Goal: Information Seeking & Learning: Learn about a topic

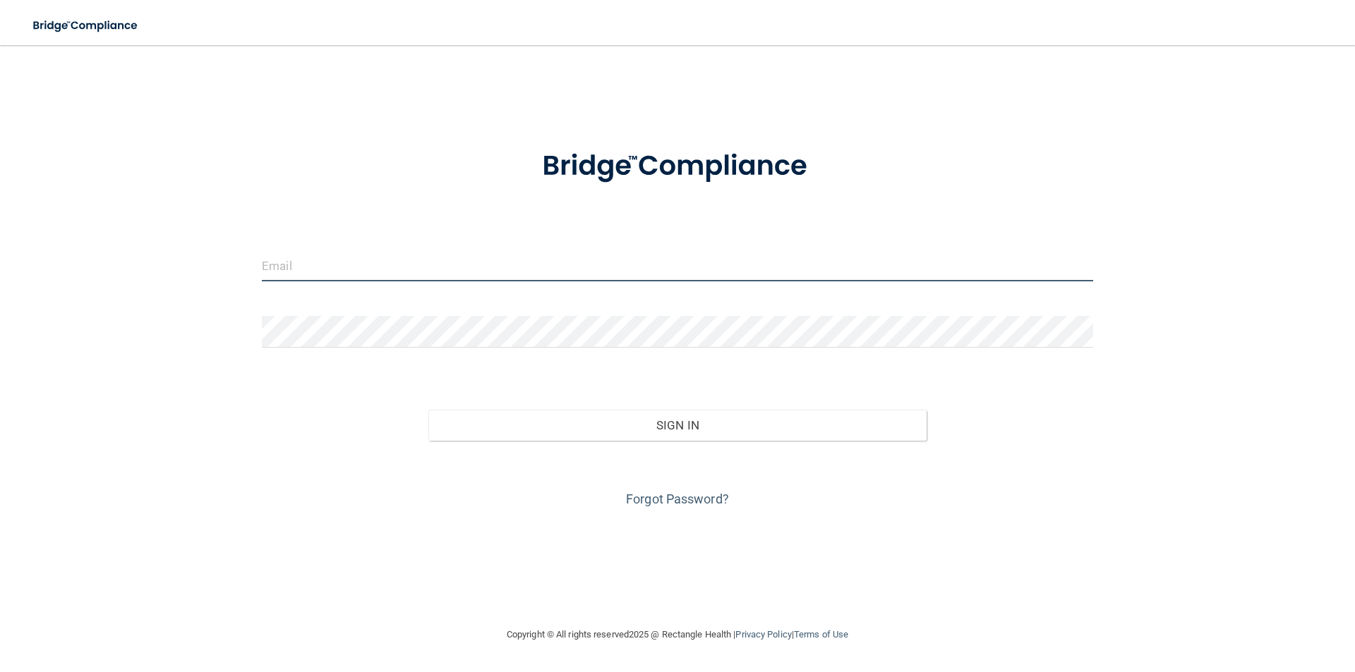
click at [305, 258] on input "email" at bounding box center [677, 266] width 831 height 32
type input "[EMAIL_ADDRESS][DOMAIN_NAME]"
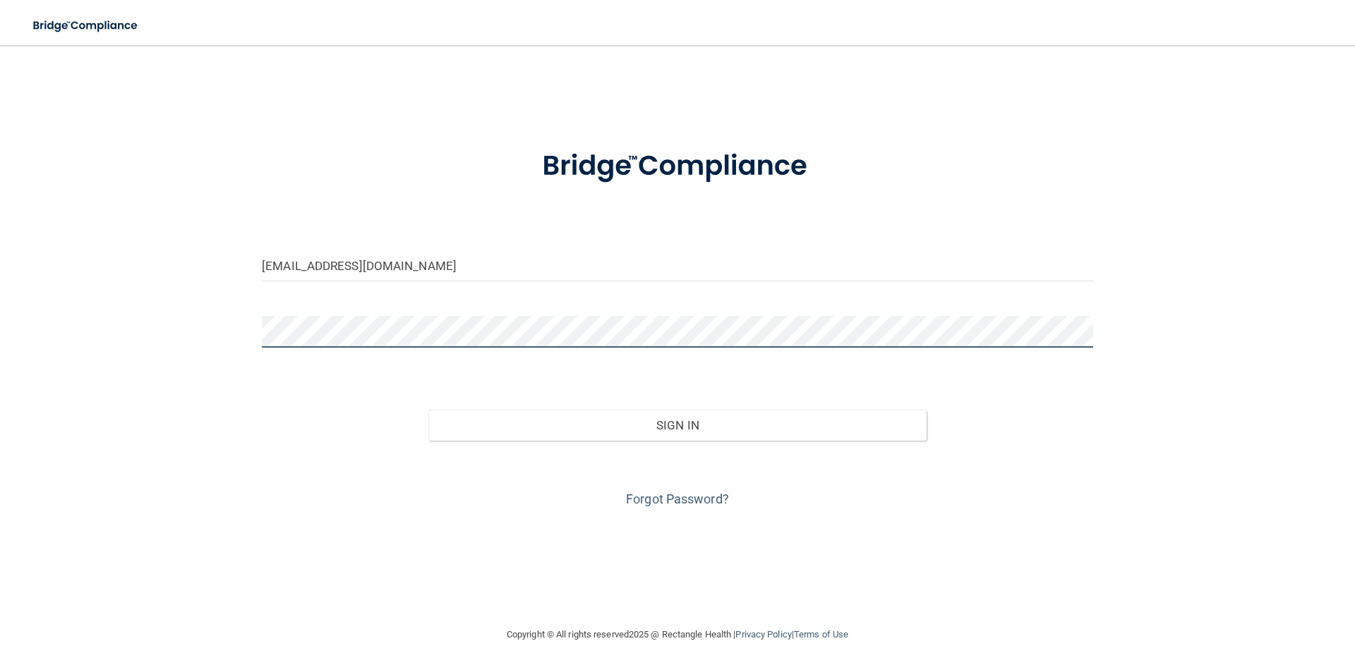
click at [428, 410] on button "Sign In" at bounding box center [677, 425] width 499 height 31
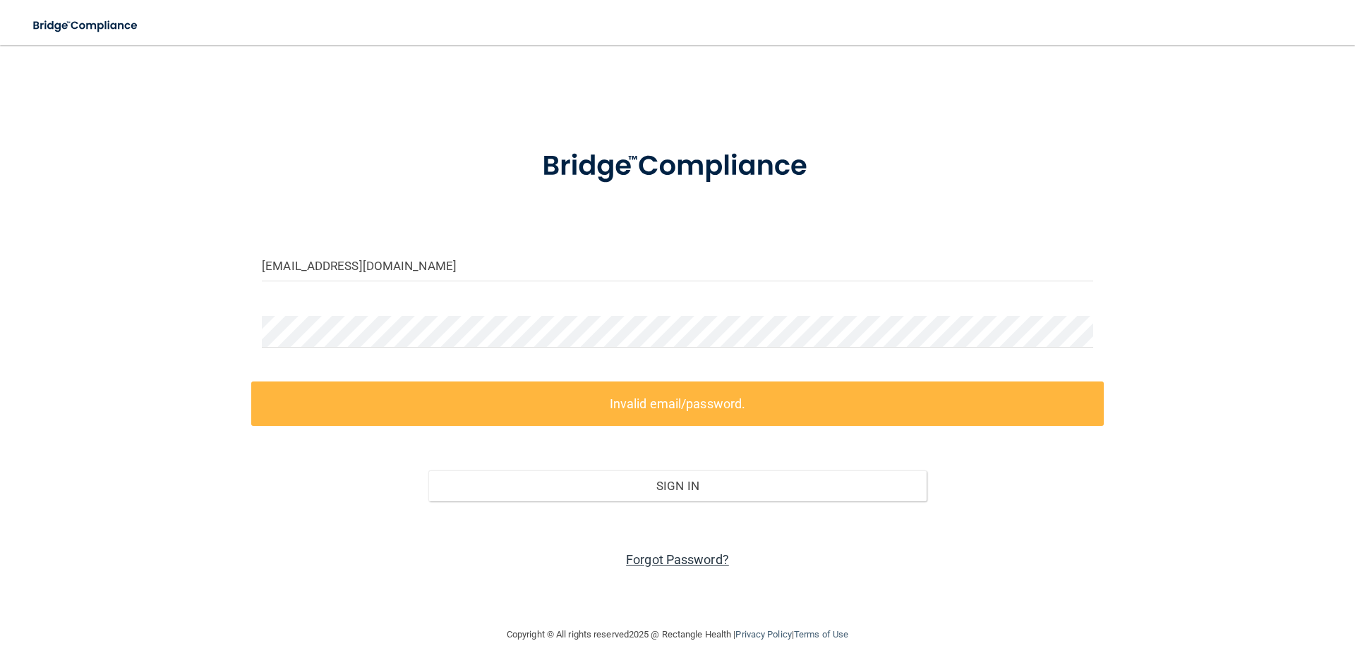
click at [690, 556] on link "Forgot Password?" at bounding box center [677, 559] width 103 height 15
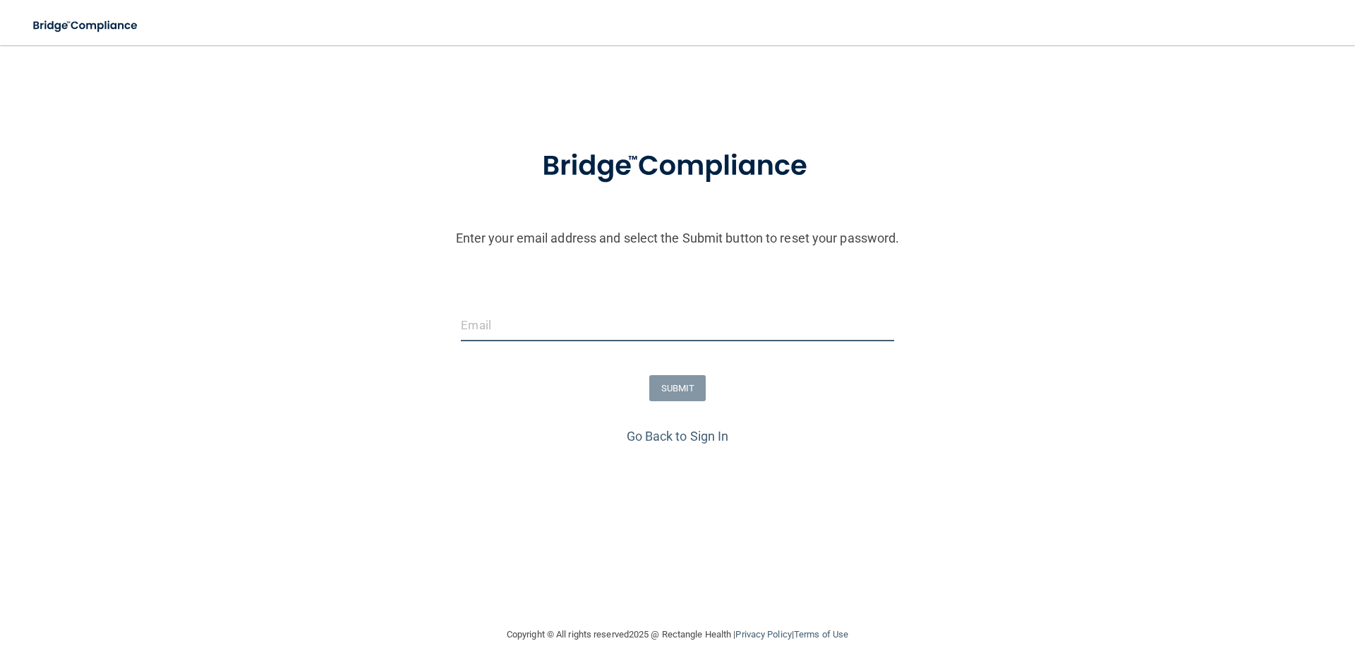
click at [529, 341] on input "email" at bounding box center [677, 326] width 432 height 32
type input "[EMAIL_ADDRESS][DOMAIN_NAME]"
click at [681, 386] on button "SUBMIT" at bounding box center [677, 388] width 57 height 26
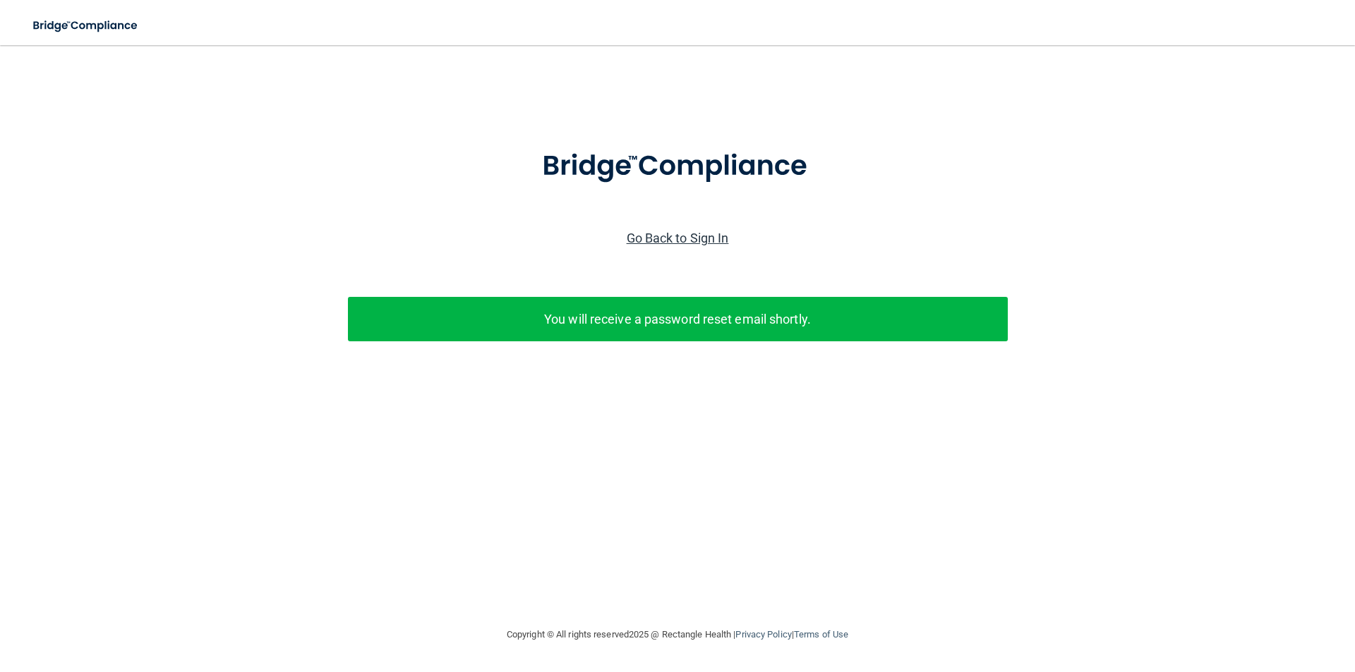
click at [690, 237] on link "Go Back to Sign In" at bounding box center [677, 238] width 102 height 15
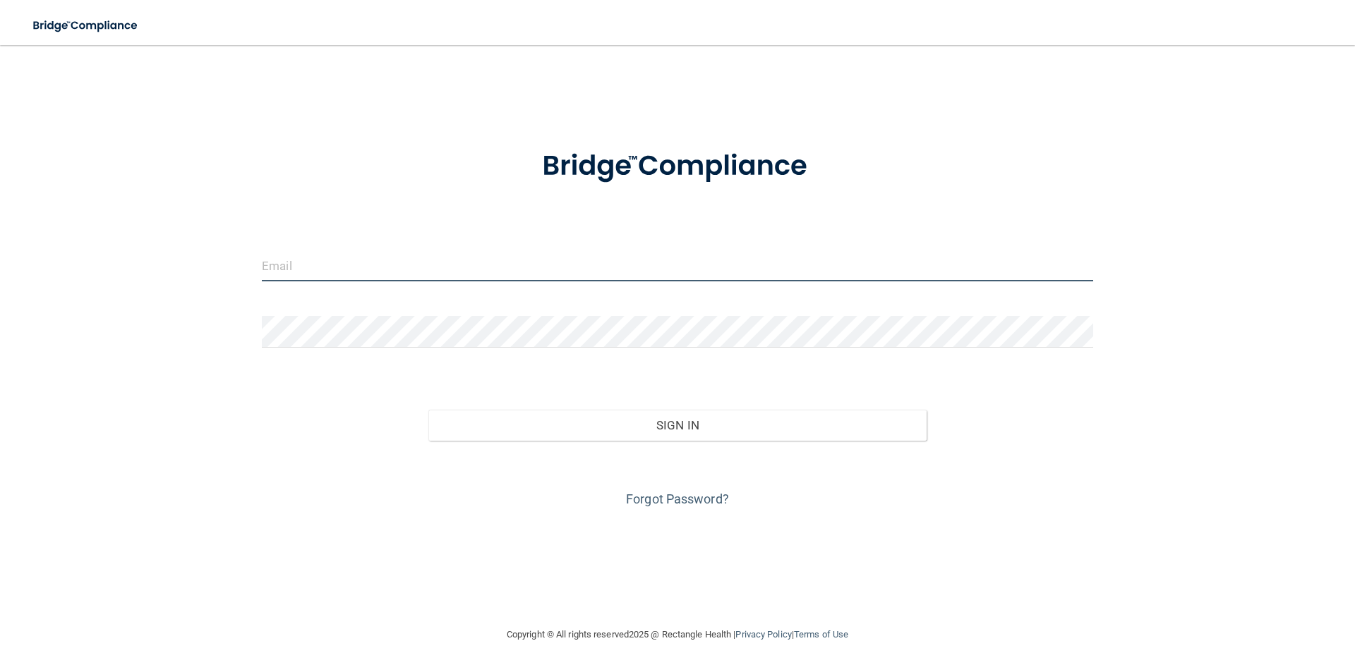
click at [452, 256] on input "email" at bounding box center [677, 266] width 831 height 32
type input "[EMAIL_ADDRESS][DOMAIN_NAME]"
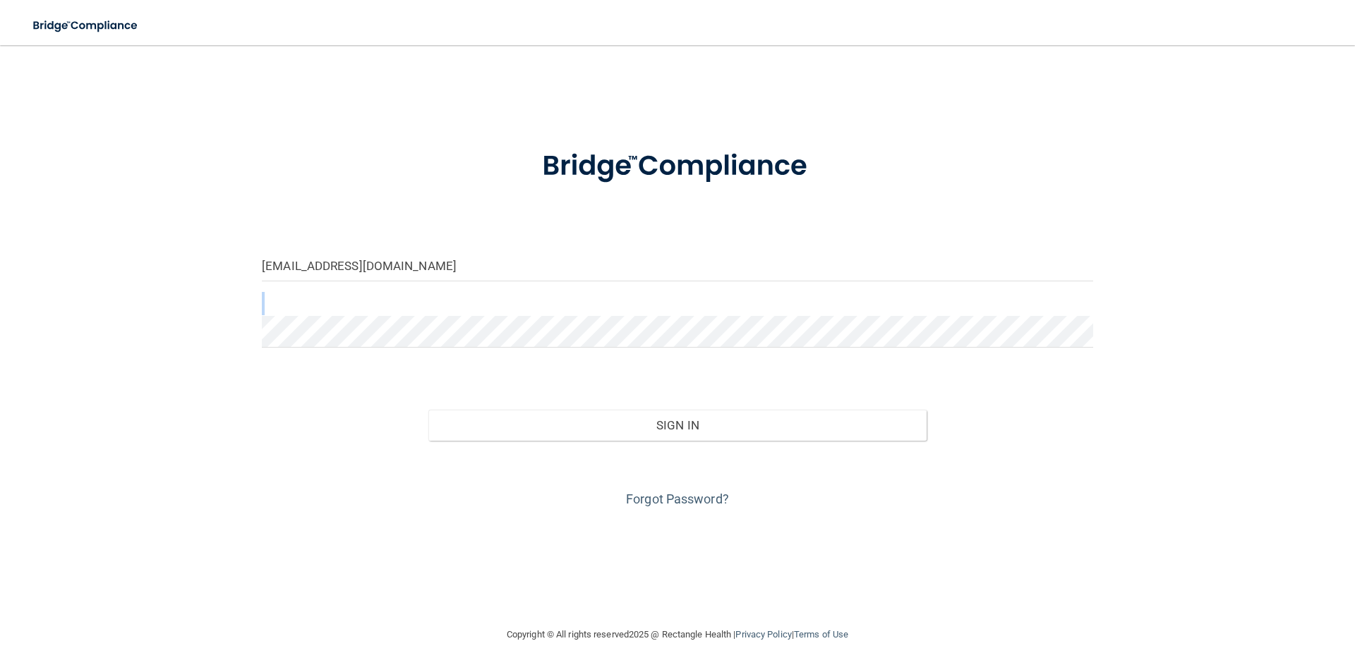
click at [408, 315] on form "rositiamamaof3@gmail.com Invalid email/password. You don't have permission to a…" at bounding box center [677, 320] width 831 height 381
click at [428, 410] on button "Sign In" at bounding box center [677, 425] width 499 height 31
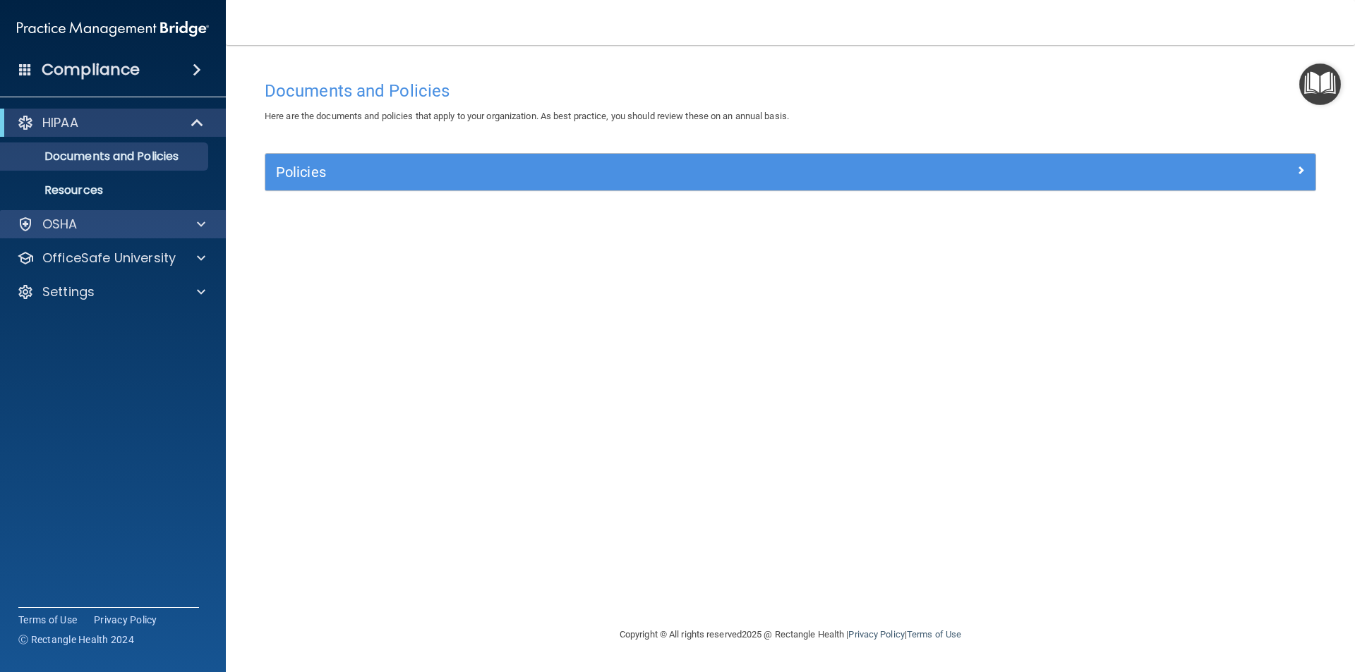
drag, startPoint x: 110, startPoint y: 212, endPoint x: 103, endPoint y: 215, distance: 7.6
click at [105, 215] on div "OSHA" at bounding box center [113, 224] width 226 height 28
click at [124, 222] on div "OSHA" at bounding box center [93, 224] width 175 height 17
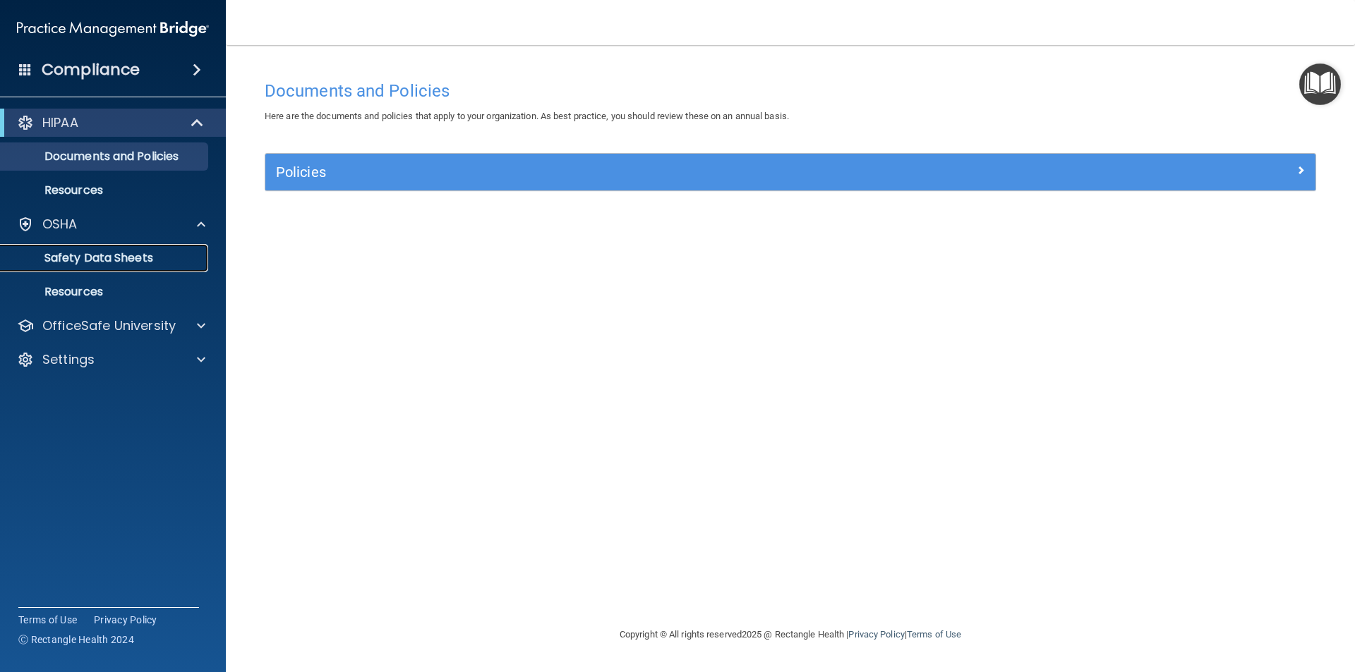
click at [134, 266] on link "Safety Data Sheets" at bounding box center [97, 258] width 222 height 28
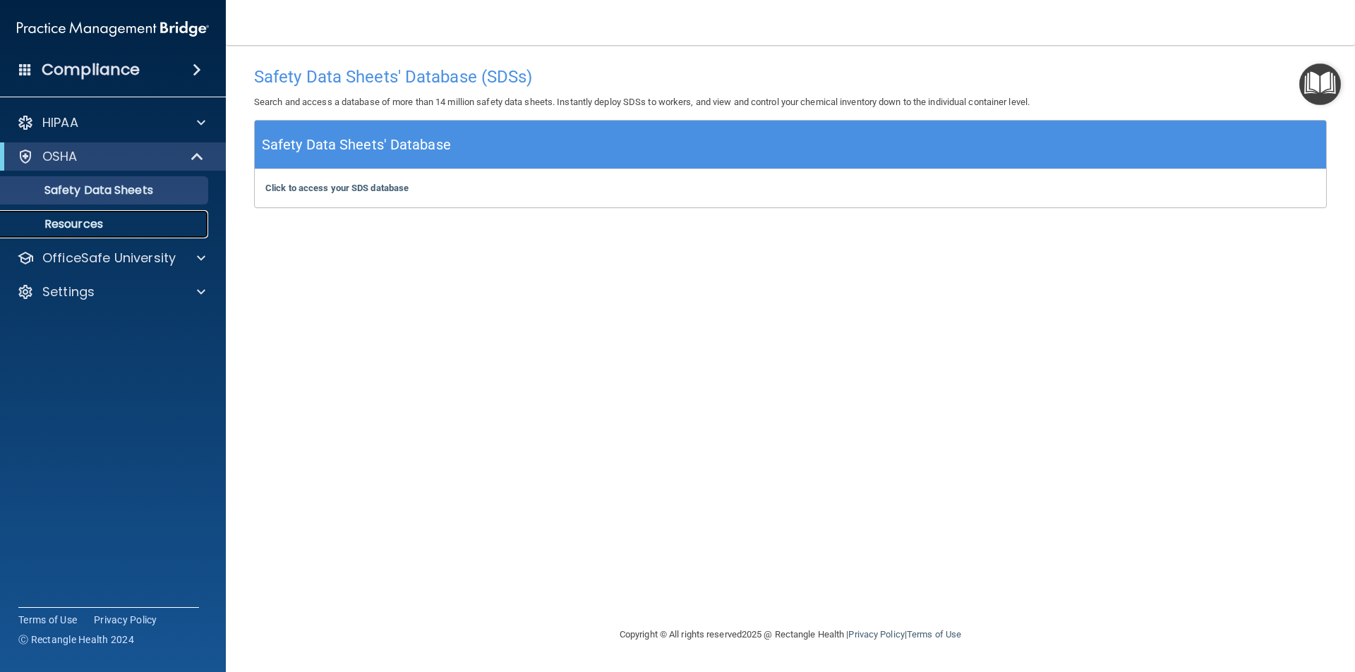
click at [119, 223] on p "Resources" at bounding box center [105, 224] width 193 height 14
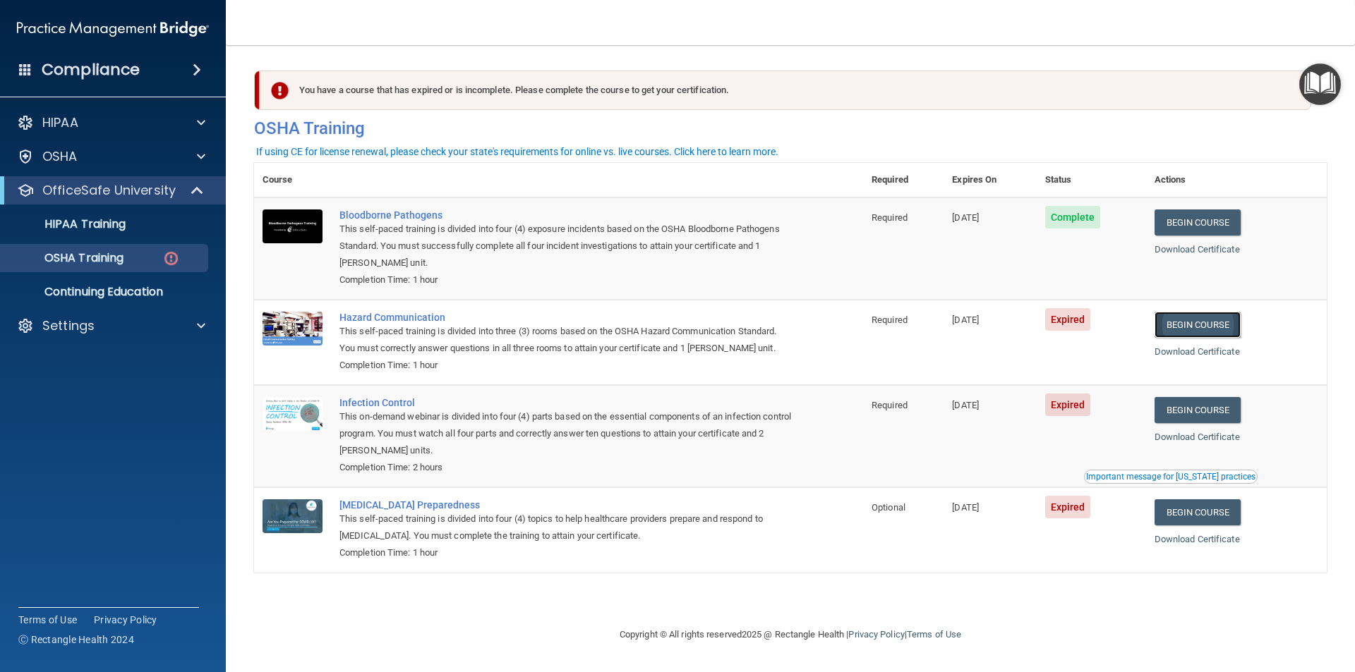
click at [1193, 327] on link "Begin Course" at bounding box center [1197, 325] width 86 height 26
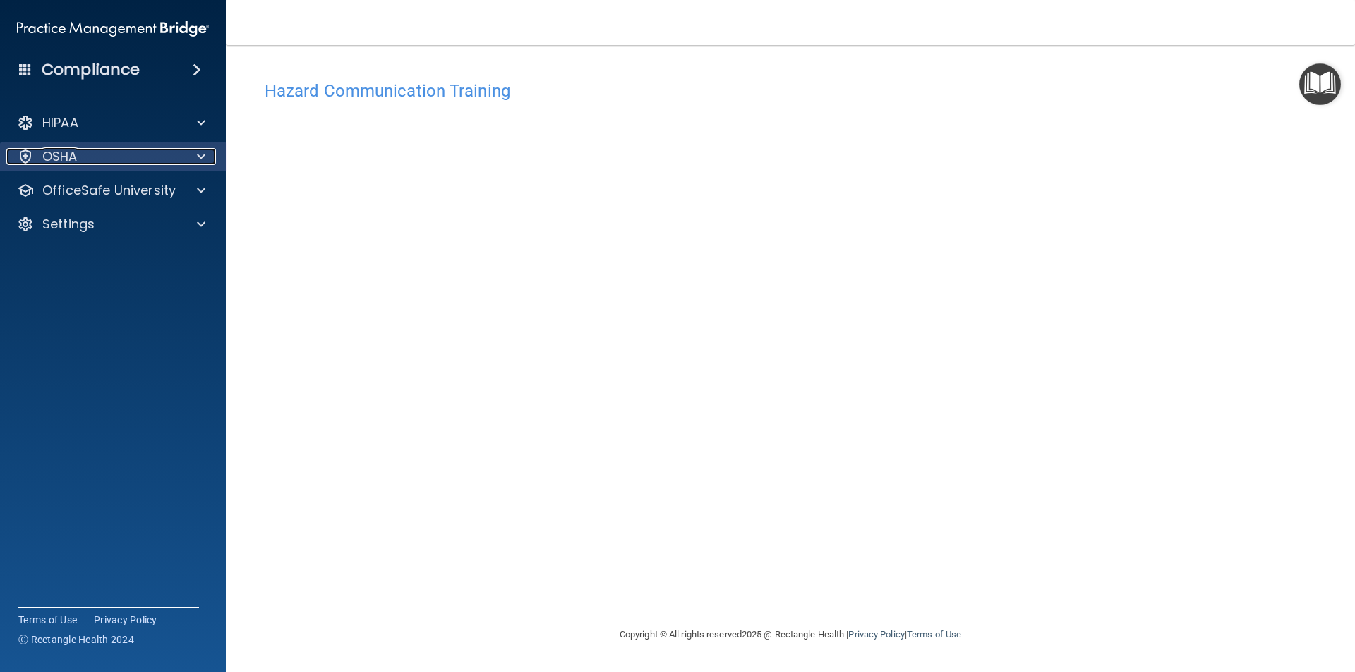
click at [98, 159] on div "OSHA" at bounding box center [93, 156] width 175 height 17
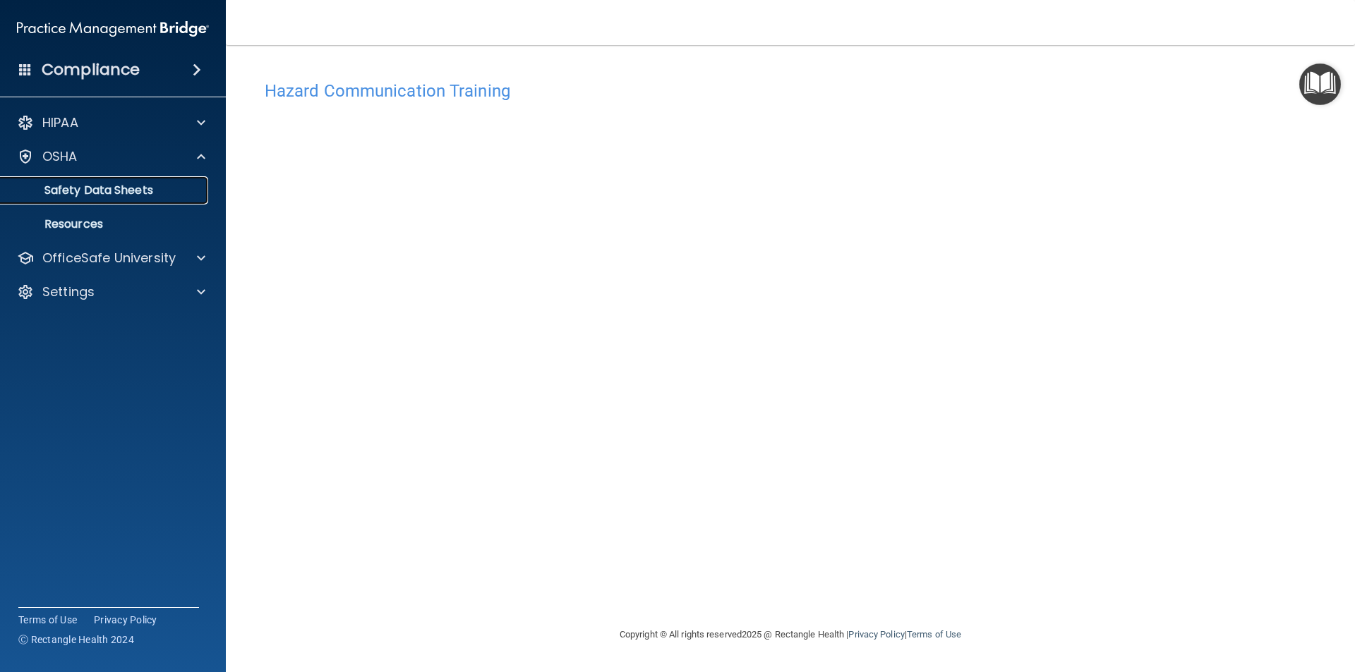
click at [98, 192] on p "Safety Data Sheets" at bounding box center [105, 190] width 193 height 14
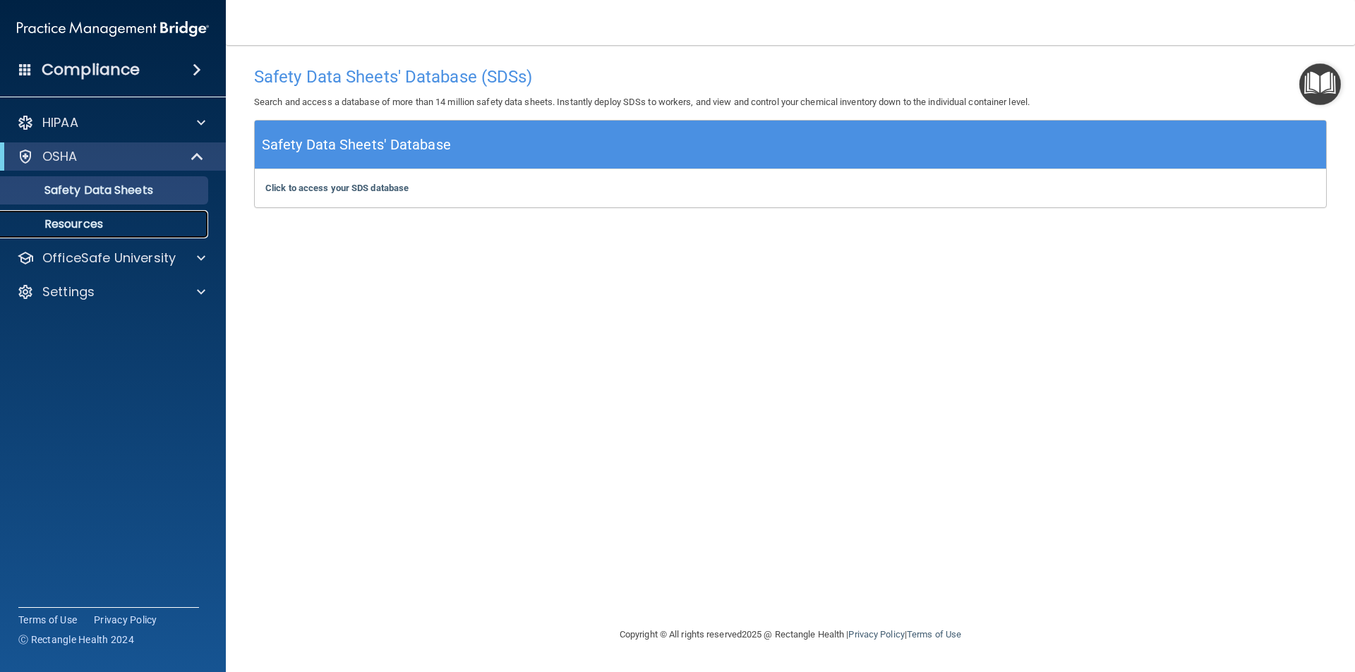
click at [107, 224] on p "Resources" at bounding box center [105, 224] width 193 height 14
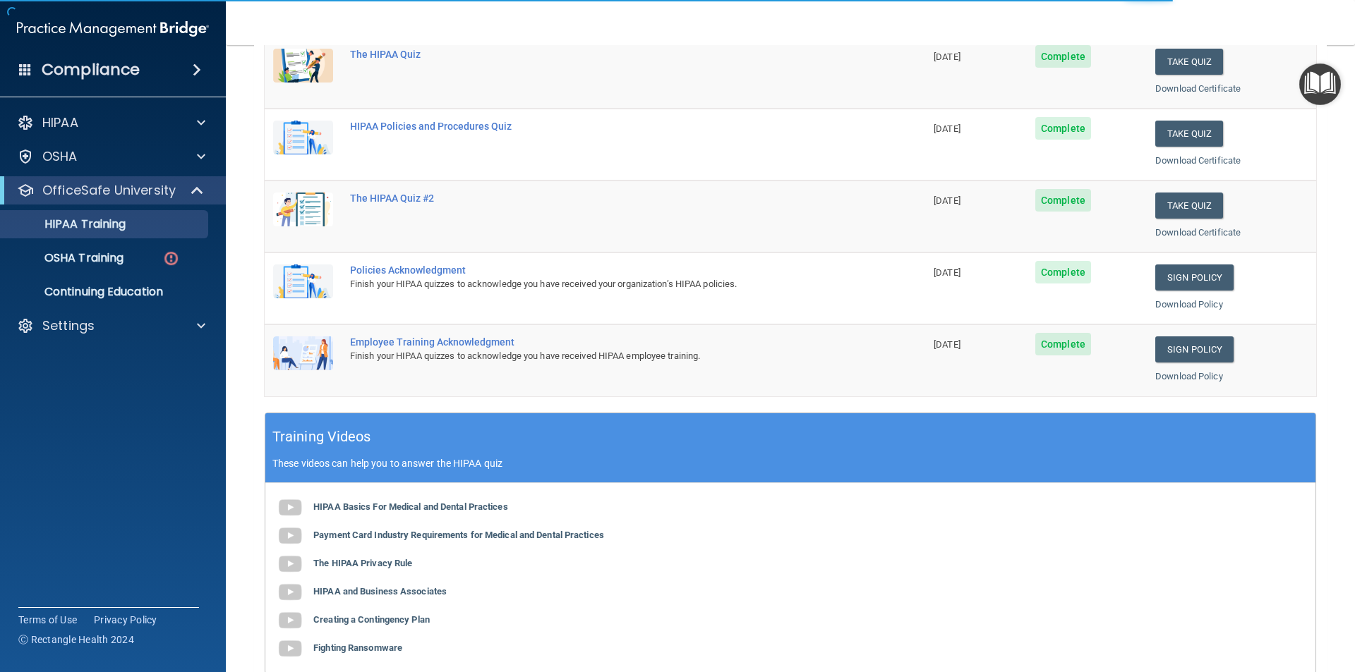
scroll to position [71, 0]
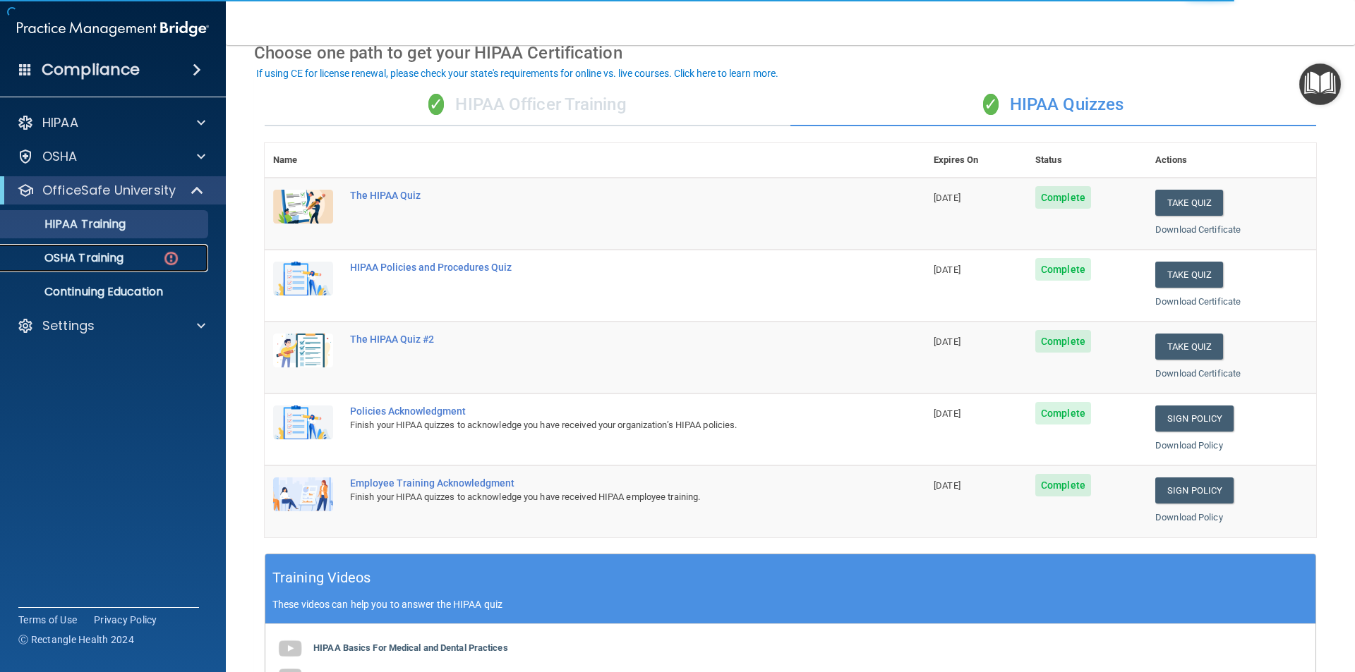
click at [75, 262] on p "OSHA Training" at bounding box center [66, 258] width 114 height 14
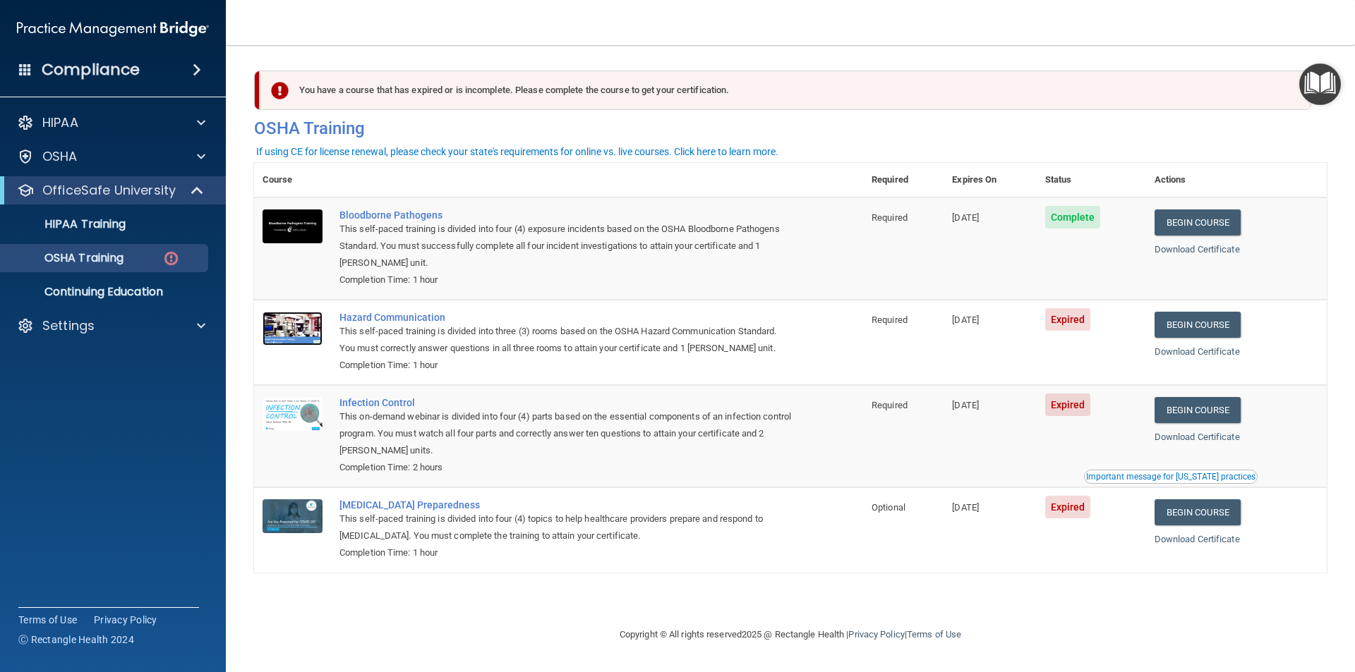
click at [301, 328] on img at bounding box center [292, 329] width 60 height 34
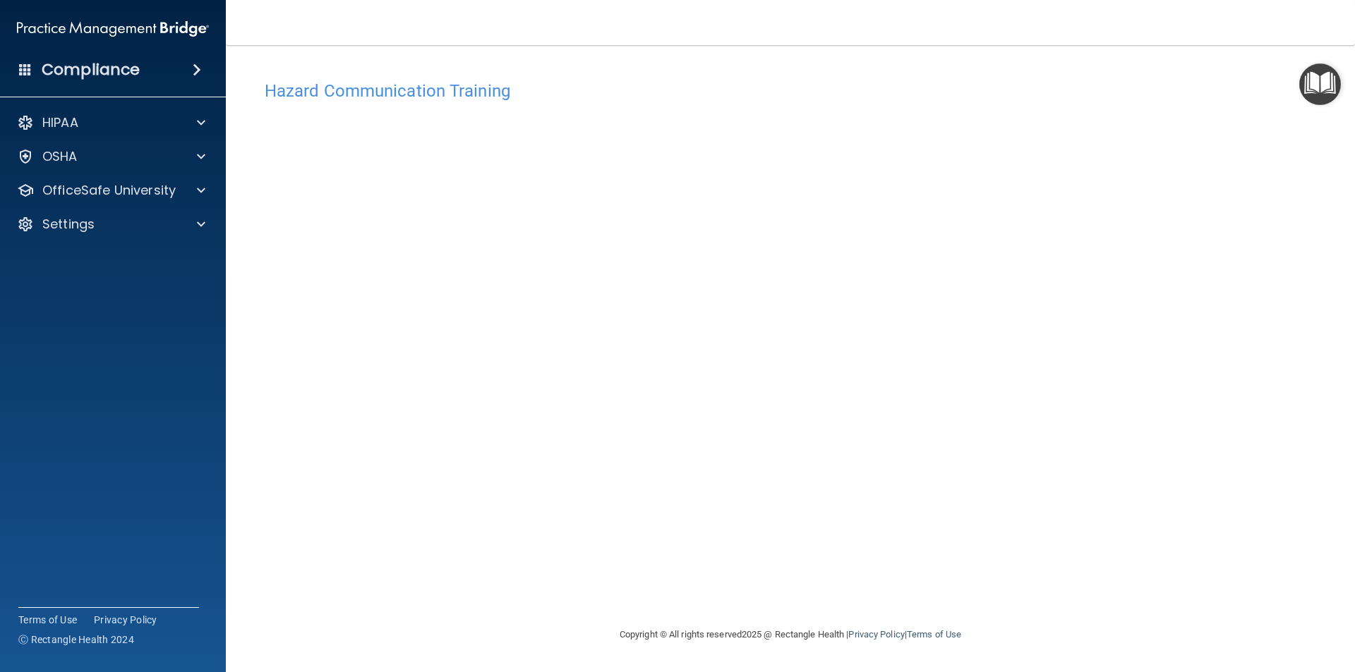
click at [1324, 81] on img "Open Resource Center" at bounding box center [1320, 84] width 42 height 42
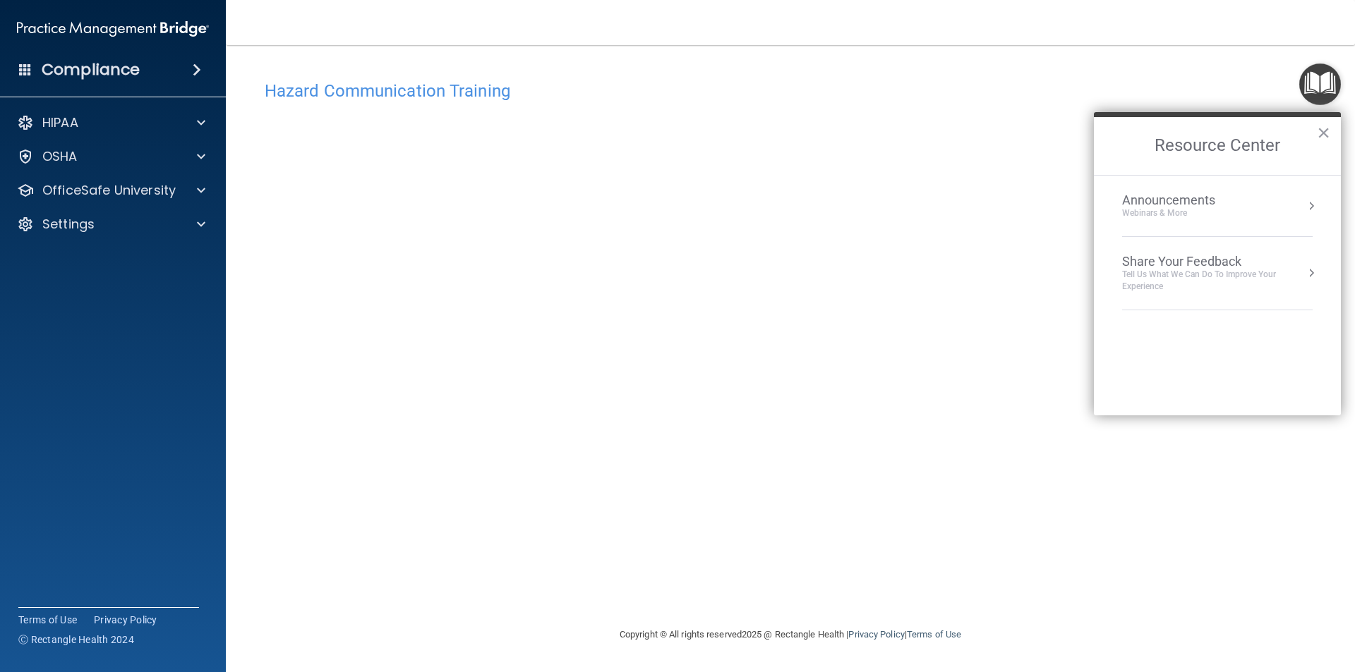
click at [1322, 81] on img "Open Resource Center" at bounding box center [1320, 84] width 42 height 42
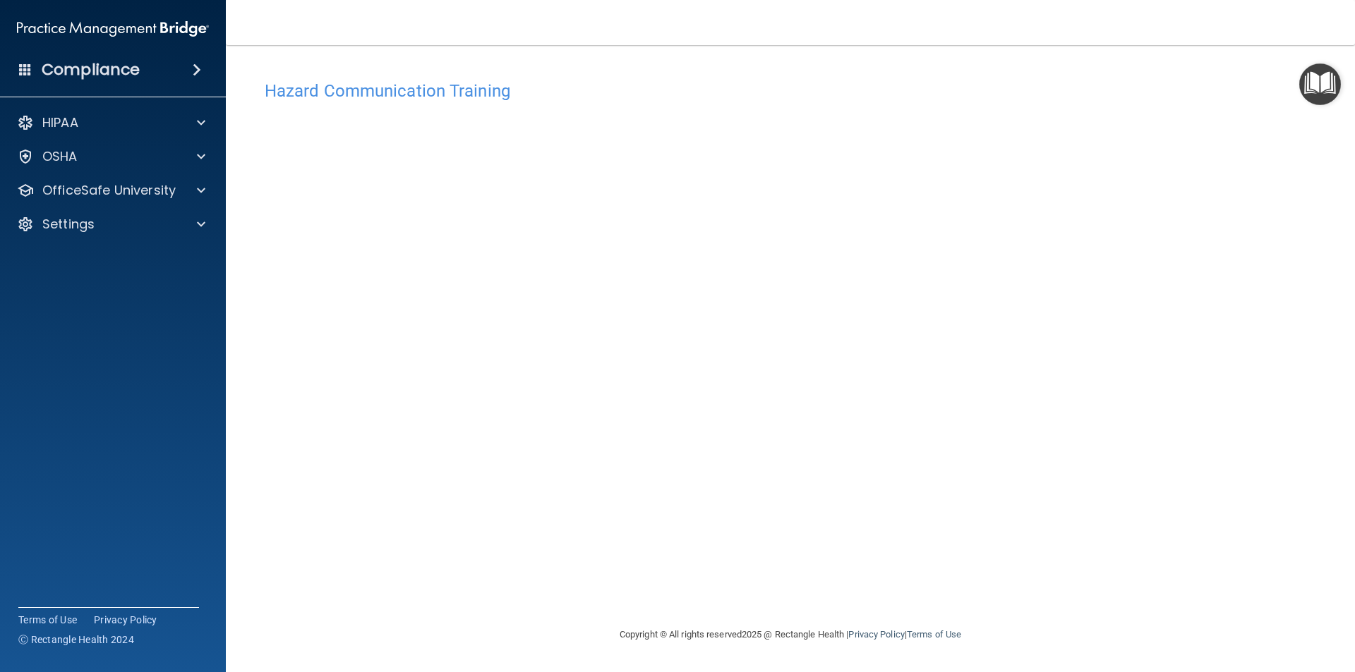
click at [1319, 78] on img "Open Resource Center" at bounding box center [1320, 84] width 42 height 42
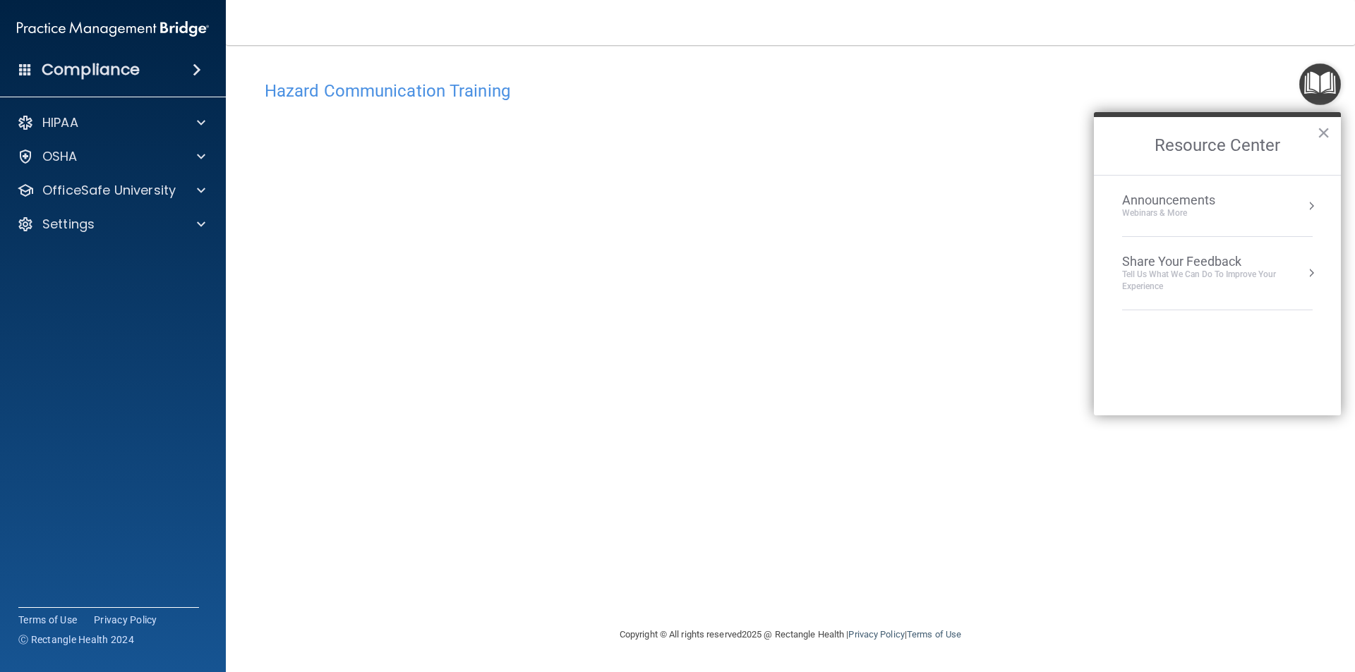
click at [1323, 135] on button "×" at bounding box center [1322, 132] width 13 height 23
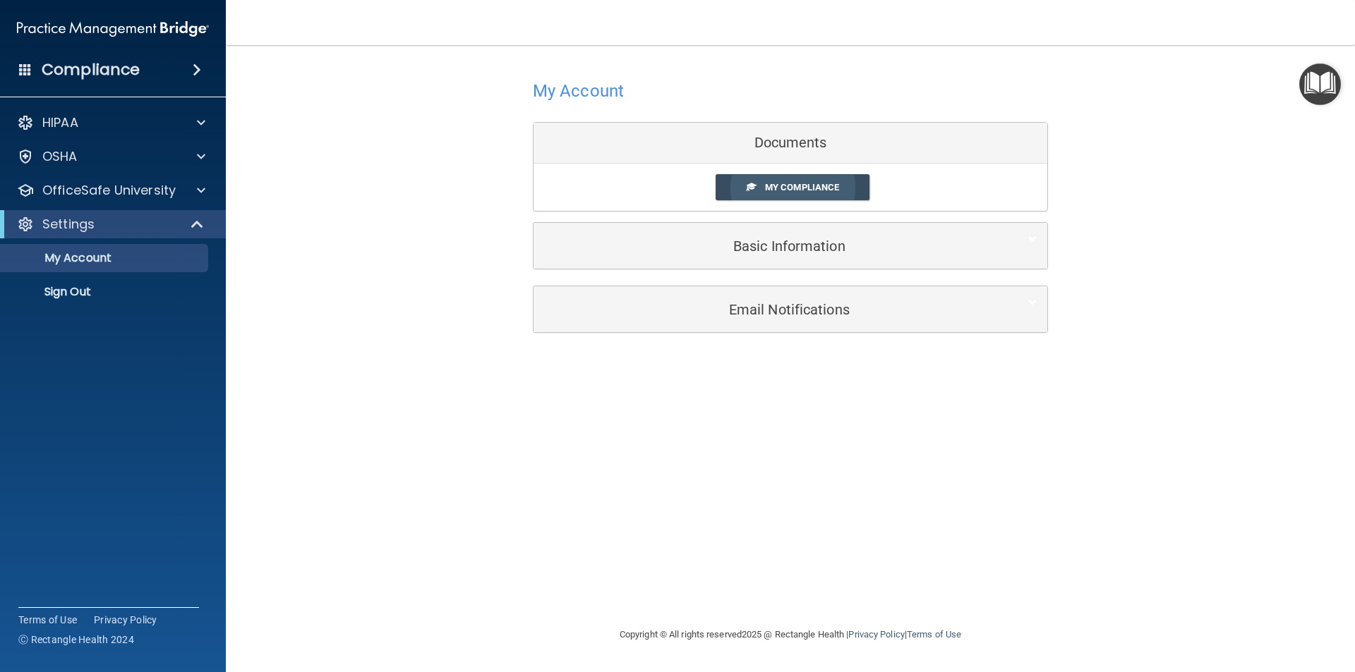
click at [765, 193] on span "My Compliance" at bounding box center [802, 187] width 74 height 11
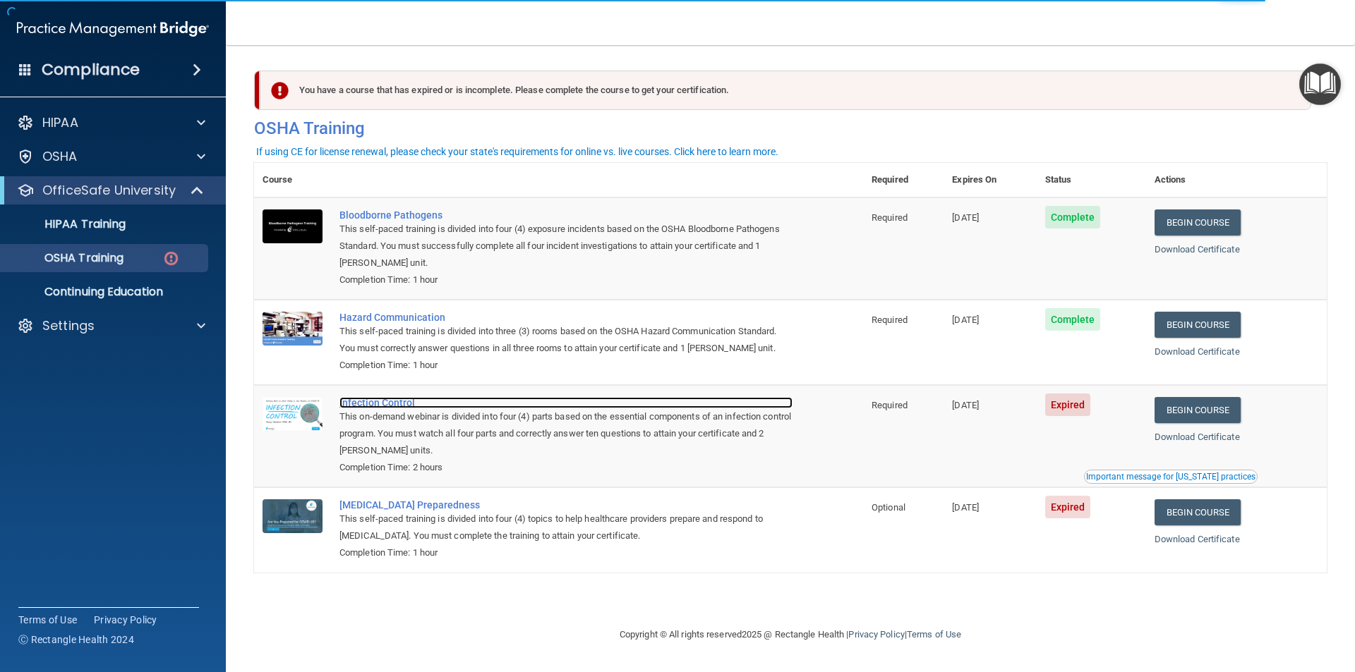
click at [365, 406] on div "Infection Control" at bounding box center [565, 402] width 453 height 11
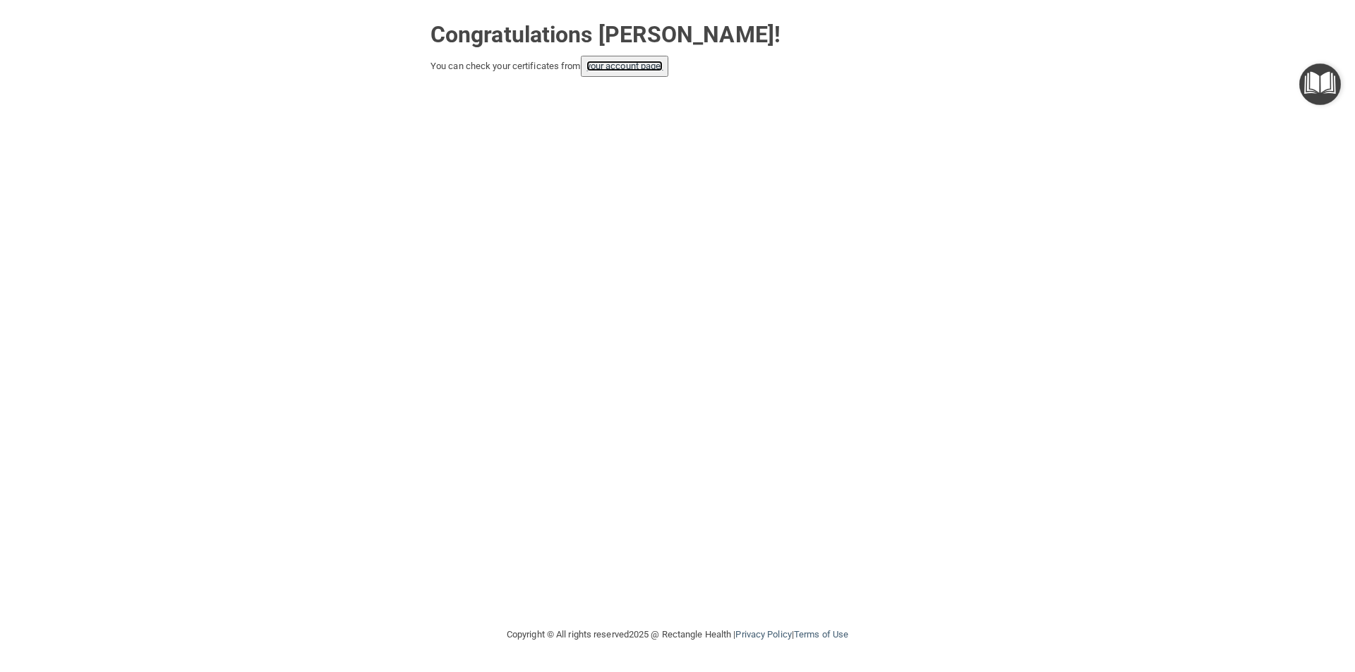
click at [655, 71] on link "your account page!" at bounding box center [624, 66] width 77 height 11
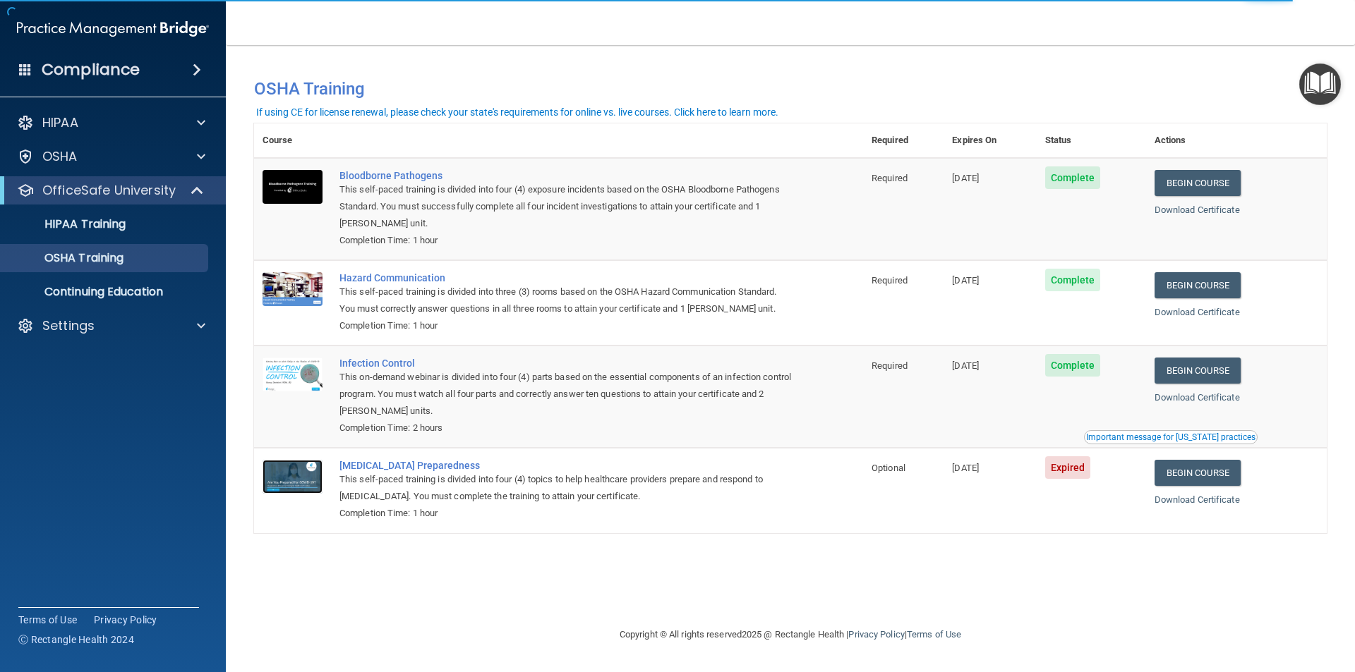
click at [306, 471] on img at bounding box center [292, 477] width 60 height 34
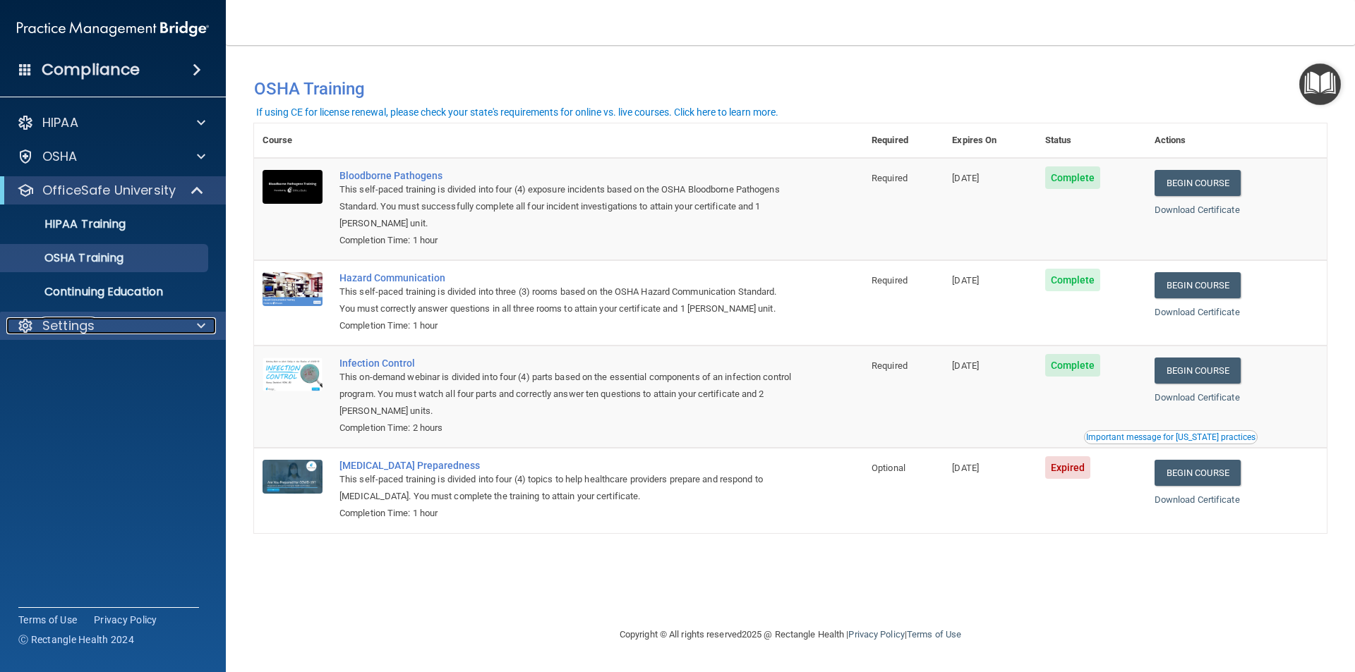
click at [206, 332] on div at bounding box center [198, 325] width 35 height 17
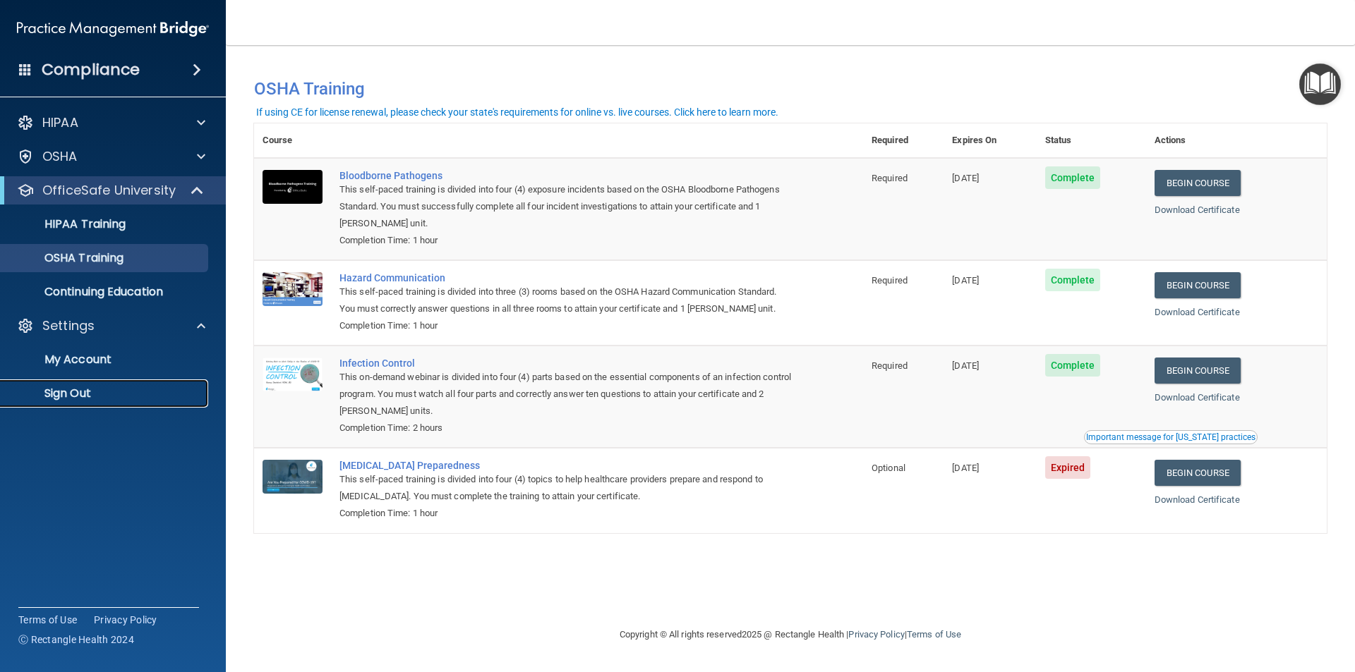
click at [126, 400] on p "Sign Out" at bounding box center [105, 394] width 193 height 14
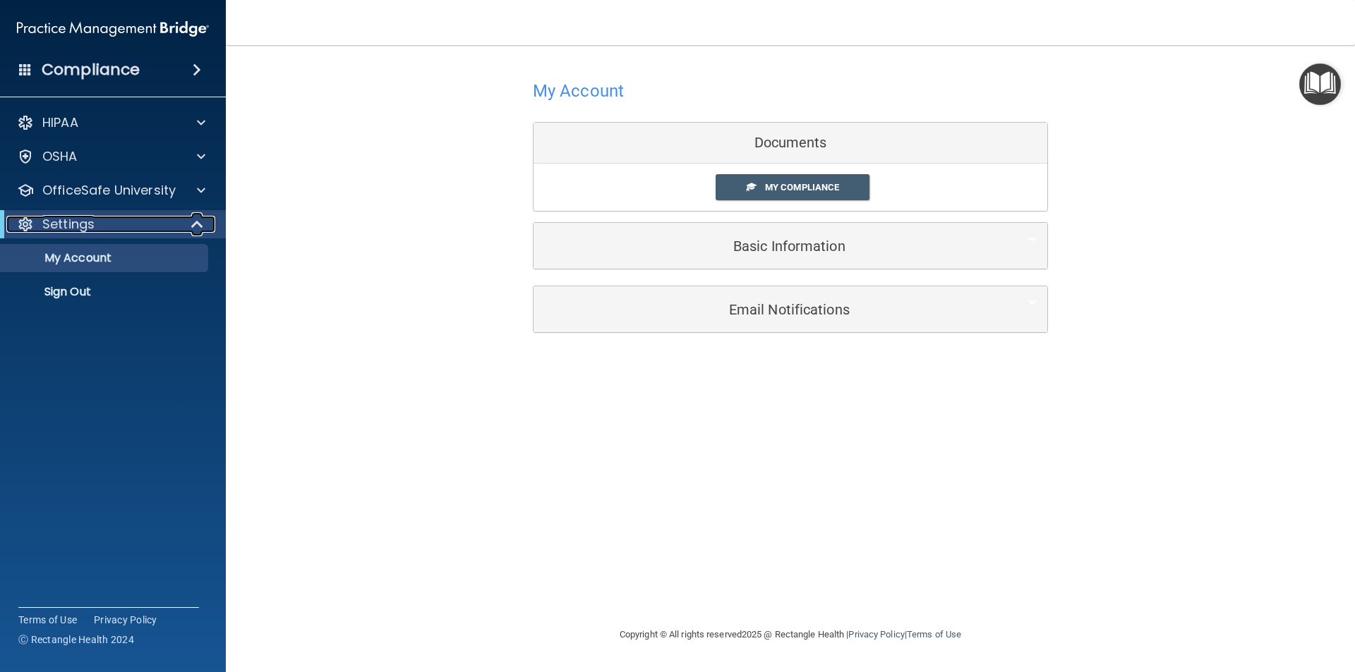
click at [203, 226] on span at bounding box center [199, 224] width 12 height 17
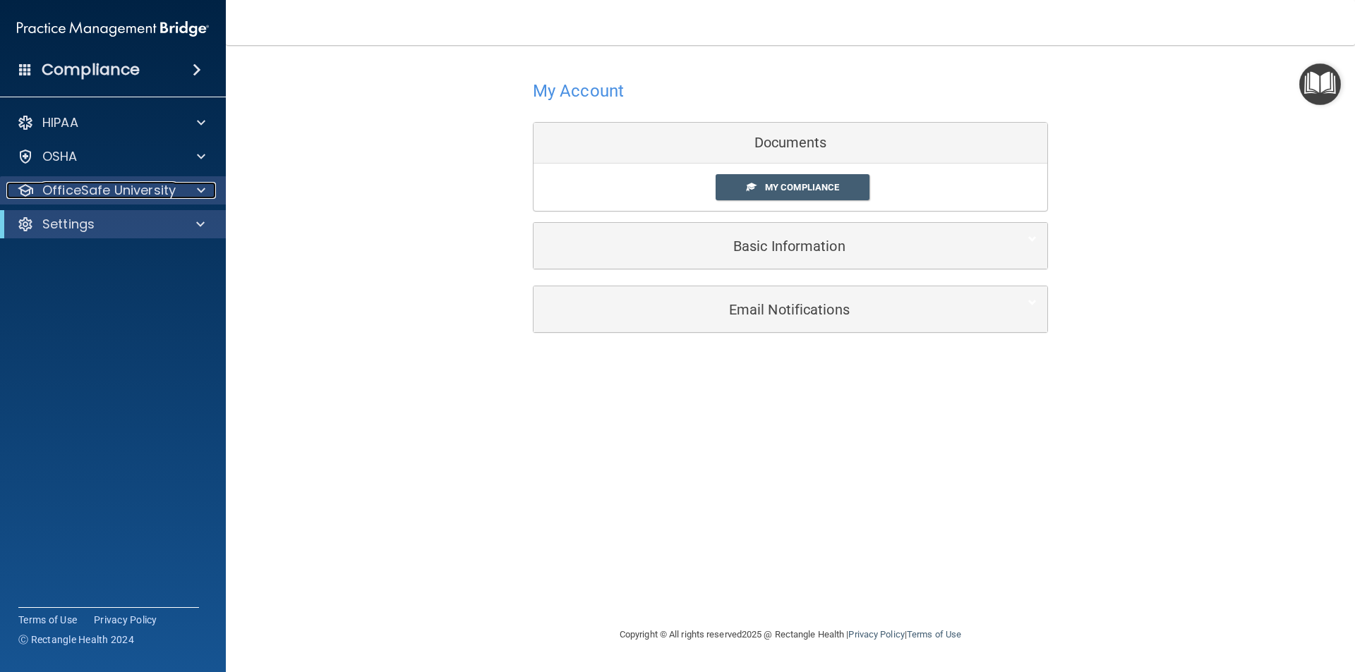
click at [199, 190] on span at bounding box center [201, 190] width 8 height 17
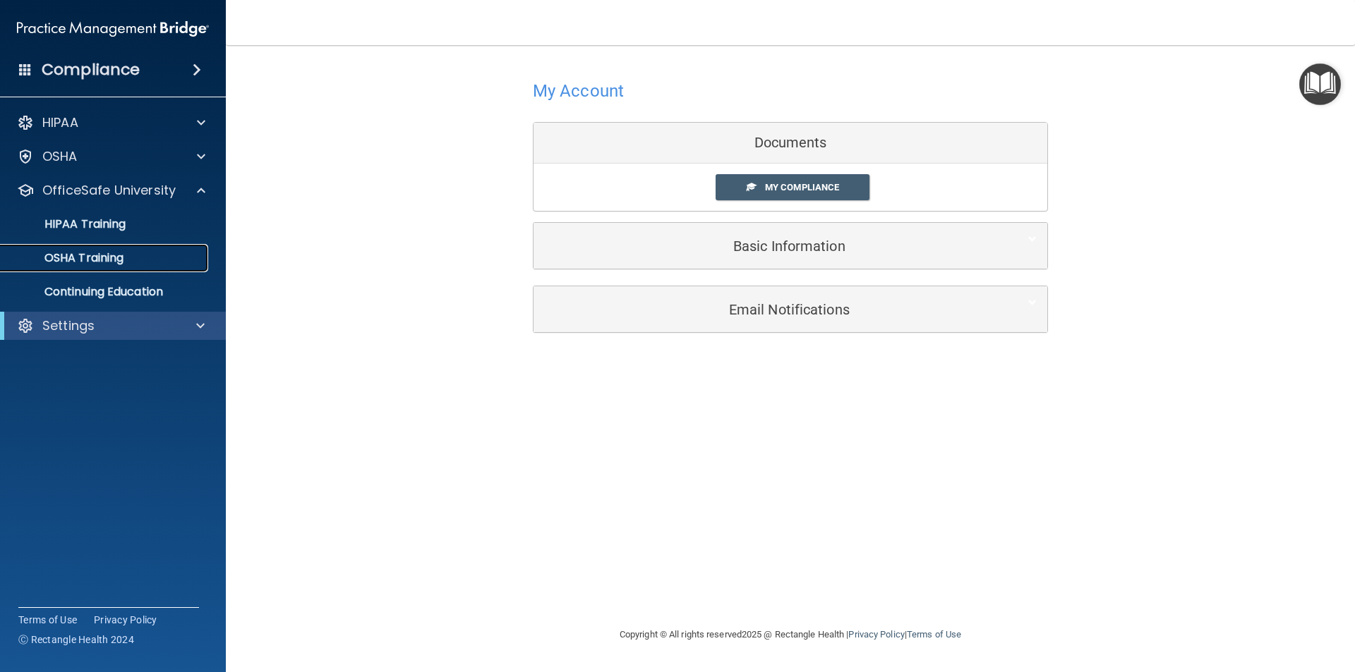
click at [170, 268] on link "OSHA Training" at bounding box center [97, 258] width 222 height 28
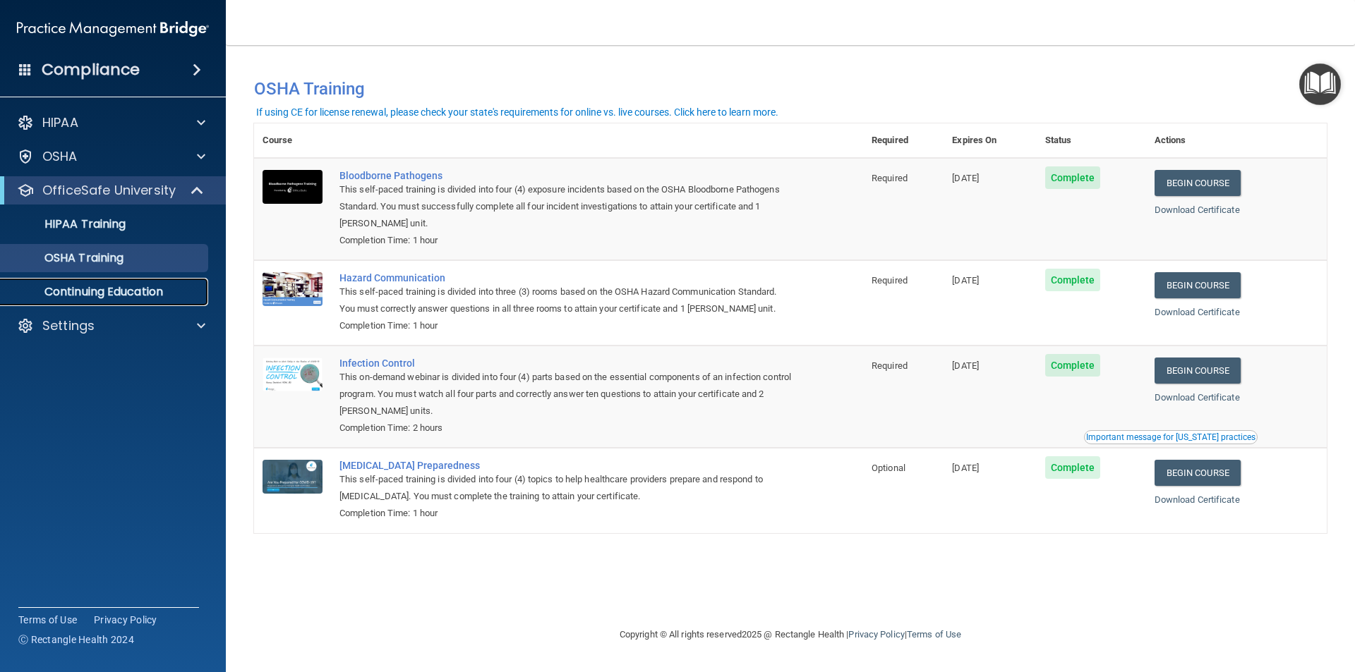
click at [67, 291] on p "Continuing Education" at bounding box center [105, 292] width 193 height 14
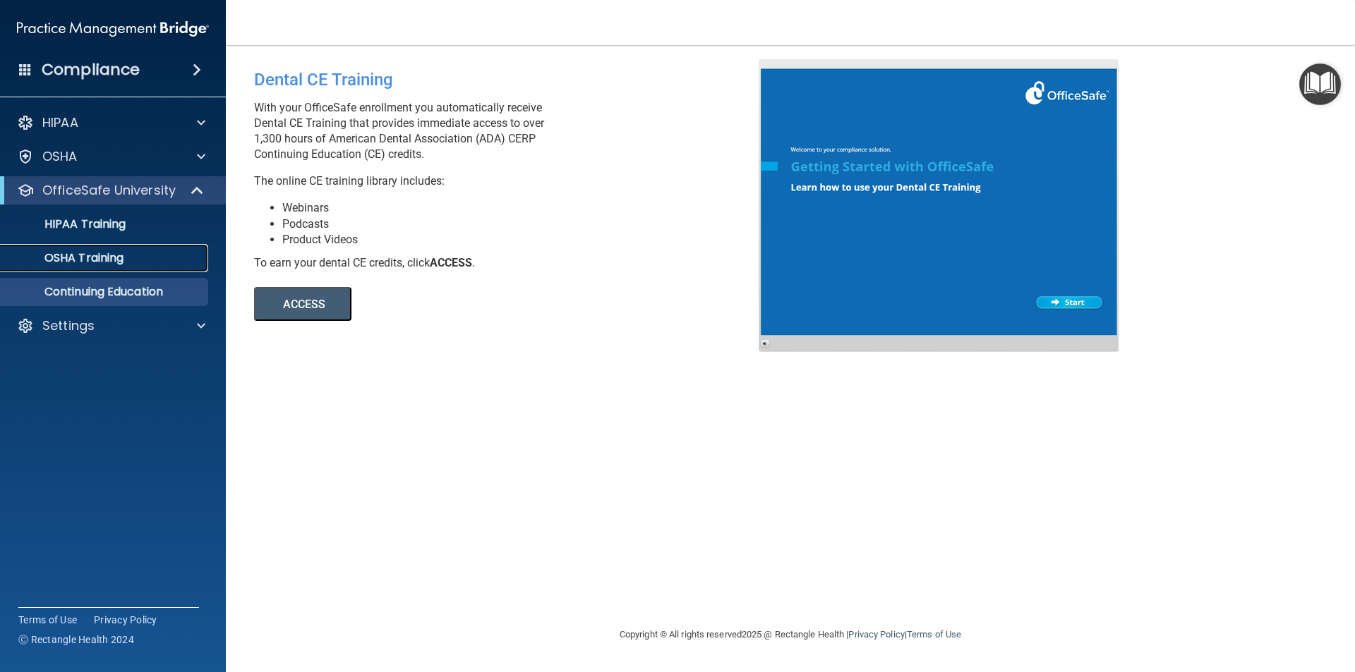
click at [108, 260] on p "OSHA Training" at bounding box center [66, 258] width 114 height 14
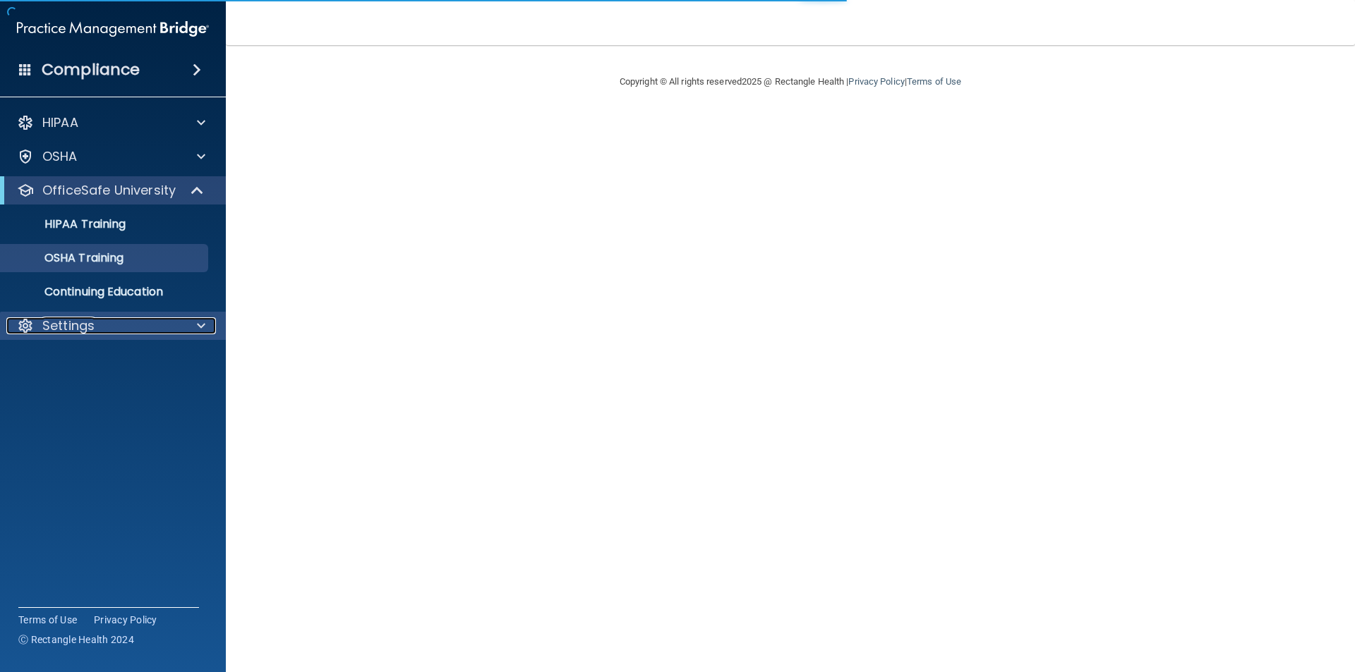
click at [72, 325] on p "Settings" at bounding box center [68, 325] width 52 height 17
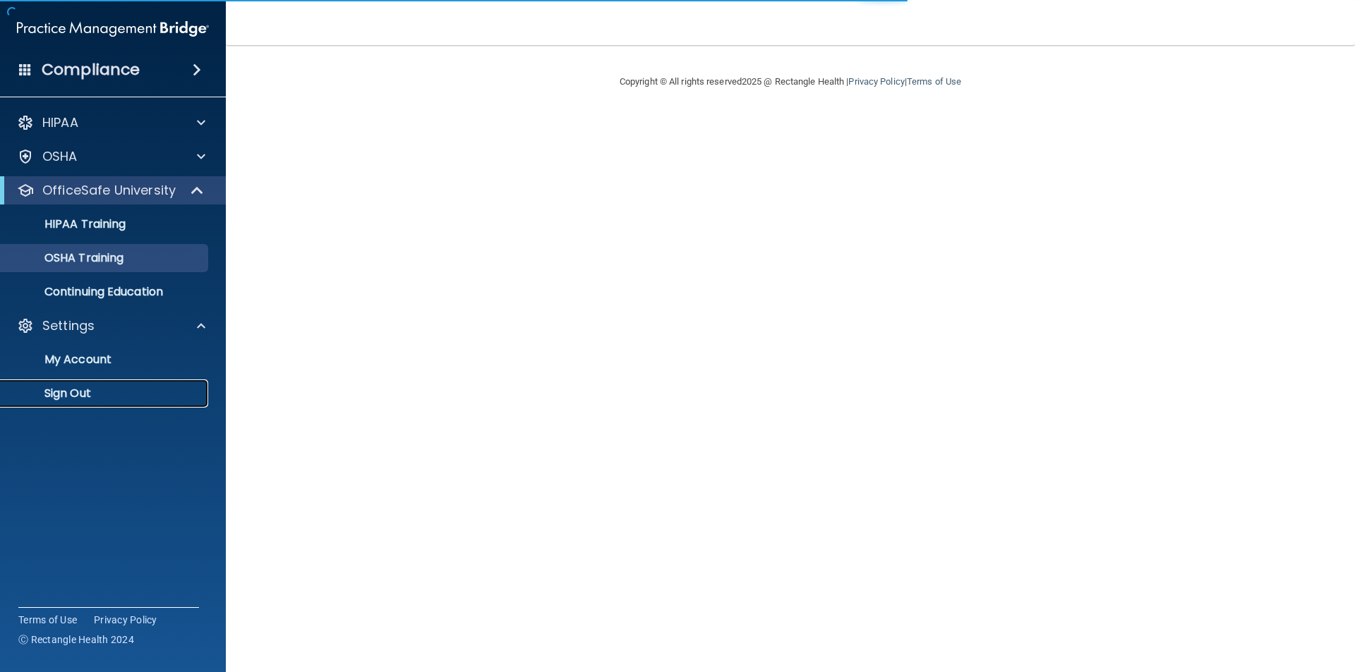
click at [57, 382] on link "Sign Out" at bounding box center [97, 394] width 222 height 28
